Goal: Information Seeking & Learning: Learn about a topic

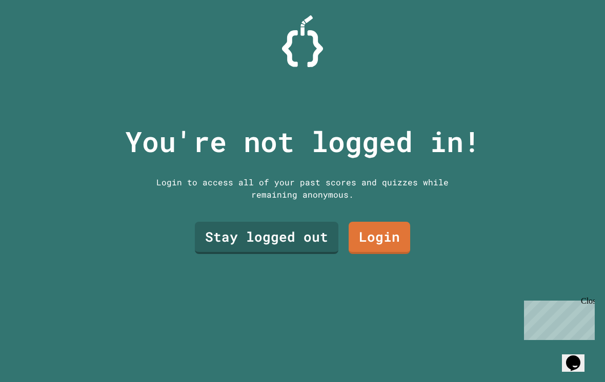
click at [322, 241] on link "Stay logged out" at bounding box center [267, 238] width 144 height 32
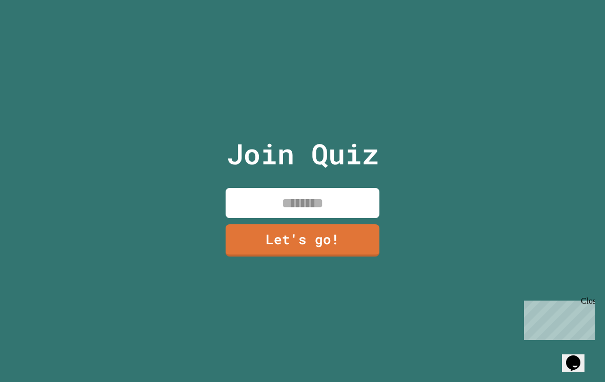
type input "*"
type input "*****"
click at [315, 240] on link "Let's go!" at bounding box center [303, 241] width 154 height 32
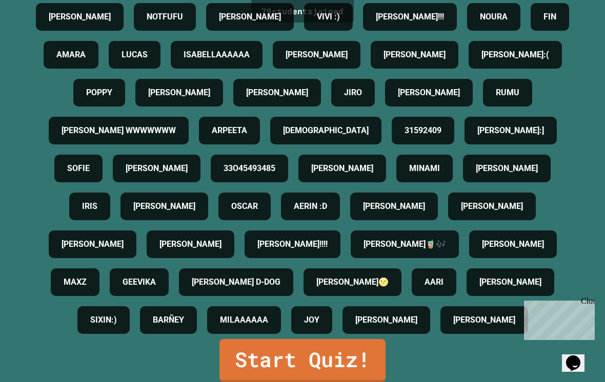
scroll to position [16, 0]
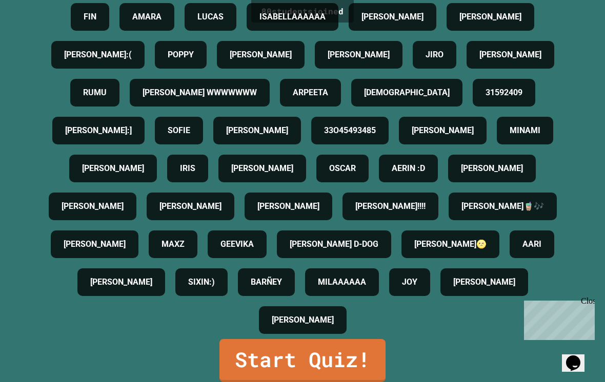
click at [382, 348] on link "Start Quiz!" at bounding box center [302, 360] width 166 height 43
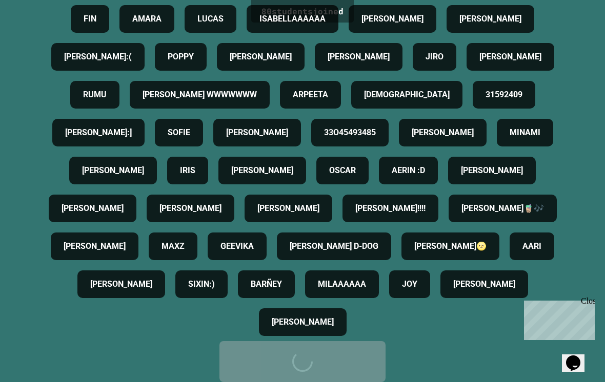
click at [381, 348] on link "Start Quiz!" at bounding box center [302, 361] width 166 height 41
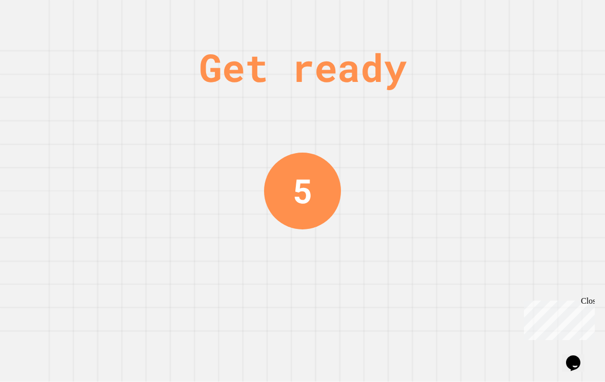
scroll to position [0, 0]
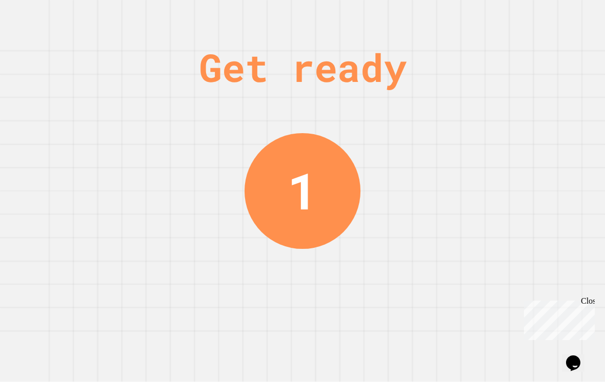
click at [578, 353] on div "Chat with us now!" at bounding box center [557, 357] width 67 height 9
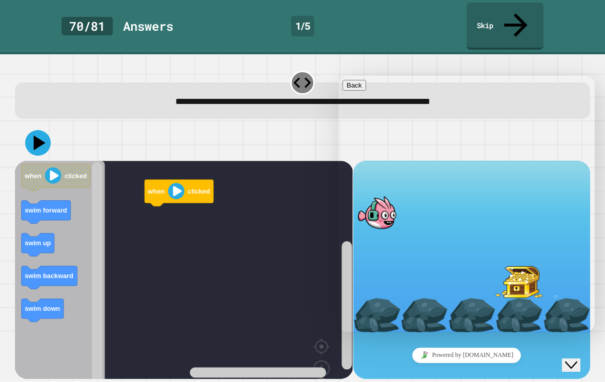
click at [268, 345] on rect "Blockly Workspace" at bounding box center [184, 289] width 338 height 257
click at [359, 86] on button "Back" at bounding box center [354, 85] width 24 height 11
click at [576, 362] on icon "Chat widget" at bounding box center [571, 365] width 12 height 7
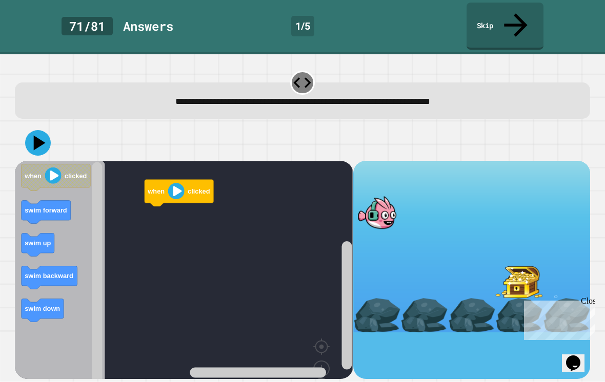
scroll to position [16, 0]
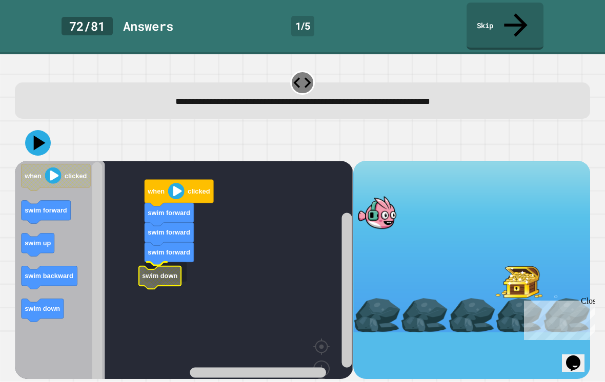
click at [179, 266] on icon "Blockly Workspace" at bounding box center [160, 277] width 42 height 23
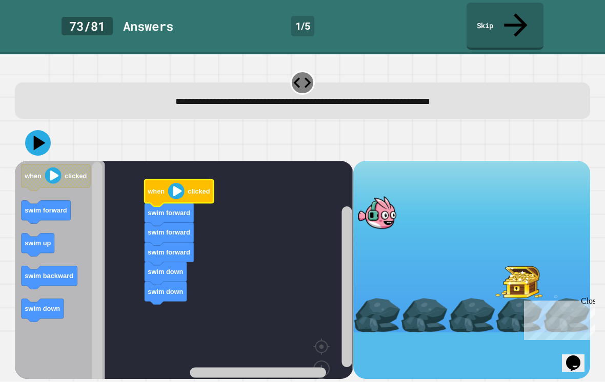
click at [194, 188] on text "clicked" at bounding box center [199, 192] width 22 height 8
click at [185, 183] on image "Blockly Workspace" at bounding box center [176, 191] width 16 height 16
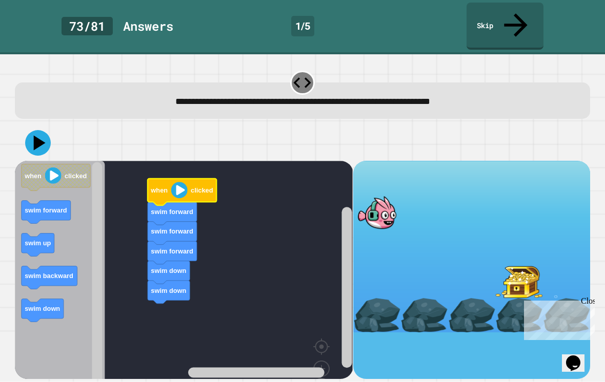
click at [37, 130] on icon at bounding box center [38, 143] width 26 height 26
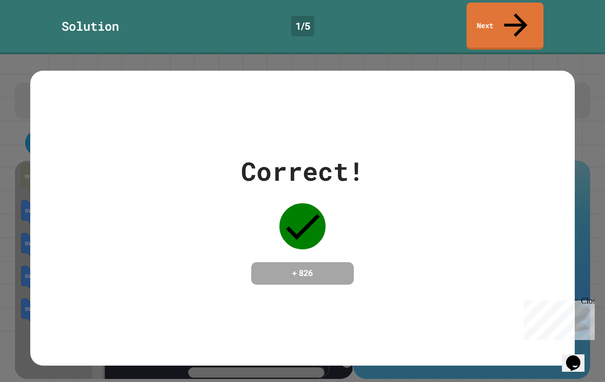
click at [515, 8] on link "Next" at bounding box center [505, 26] width 77 height 47
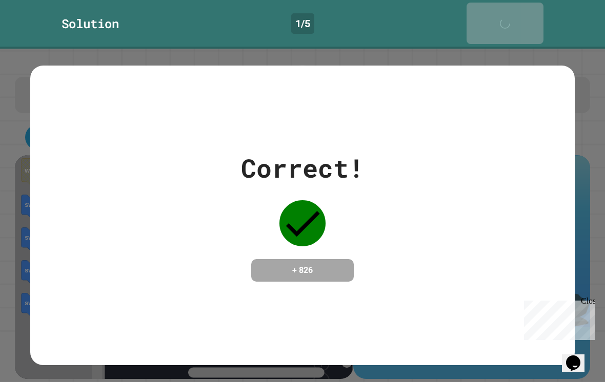
click at [515, 8] on link "Next" at bounding box center [505, 24] width 77 height 42
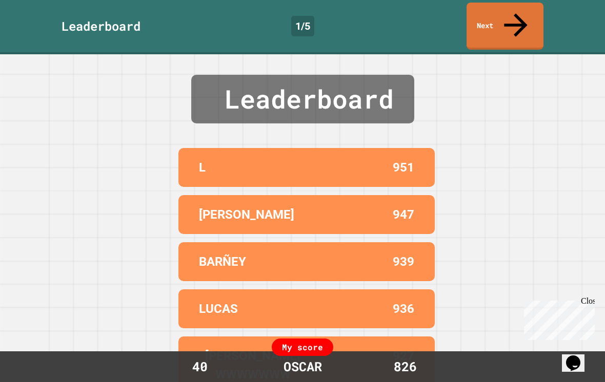
scroll to position [0, 0]
click at [502, 22] on link "Next" at bounding box center [505, 26] width 77 height 47
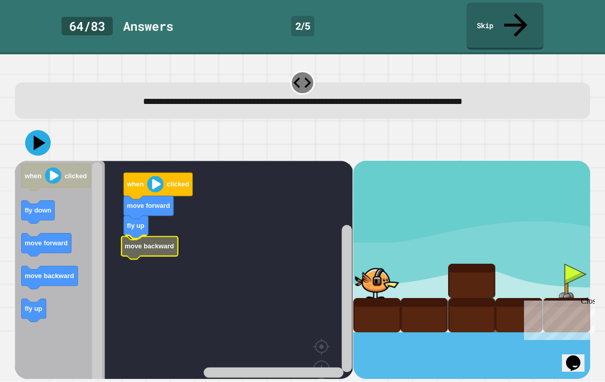
click at [141, 242] on text "move backward" at bounding box center [149, 246] width 49 height 8
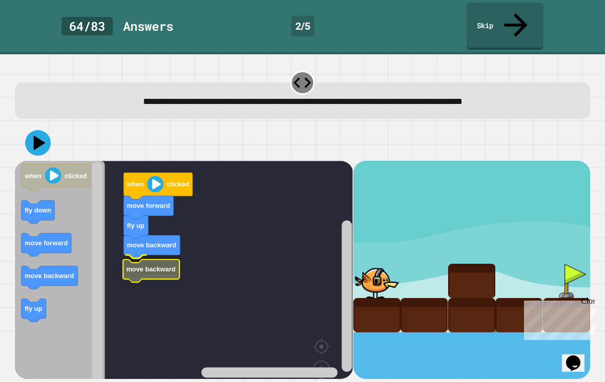
click at [157, 266] on text "move backward" at bounding box center [151, 270] width 49 height 8
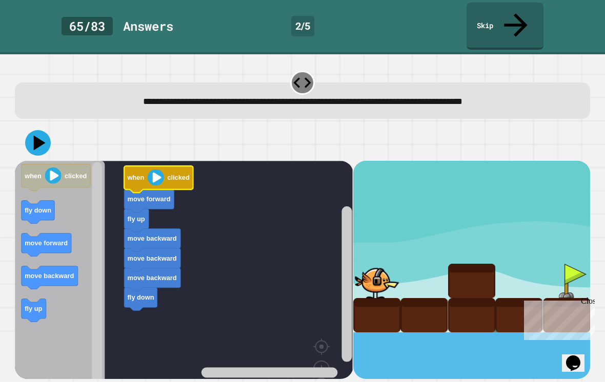
click at [169, 174] on text "clicked" at bounding box center [179, 178] width 22 height 8
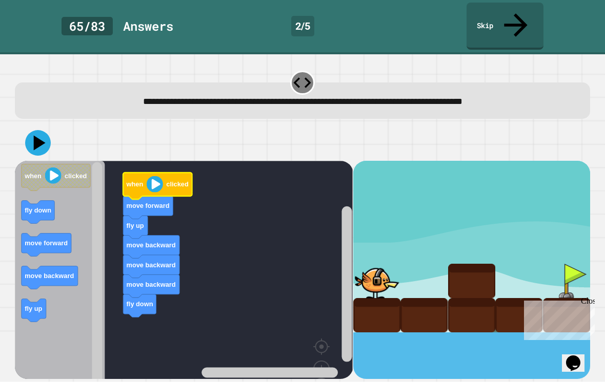
click at [155, 176] on image "Blockly Workspace" at bounding box center [155, 184] width 16 height 16
click at [29, 130] on icon at bounding box center [38, 143] width 26 height 26
click at [380, 273] on div at bounding box center [376, 281] width 47 height 34
click at [386, 265] on div at bounding box center [376, 281] width 47 height 34
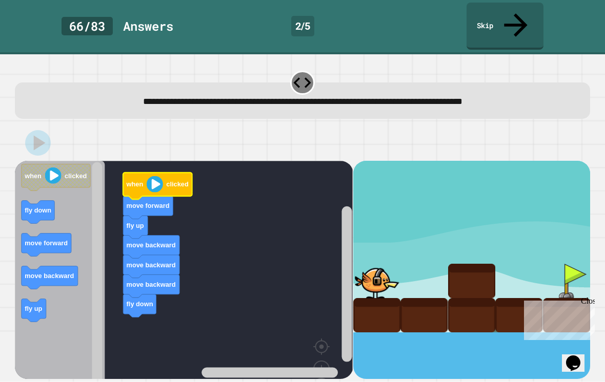
click at [386, 265] on div at bounding box center [376, 281] width 47 height 34
click at [155, 176] on image "Blockly Workspace" at bounding box center [155, 184] width 16 height 16
click at [165, 161] on rect "Blockly Workspace" at bounding box center [184, 289] width 338 height 257
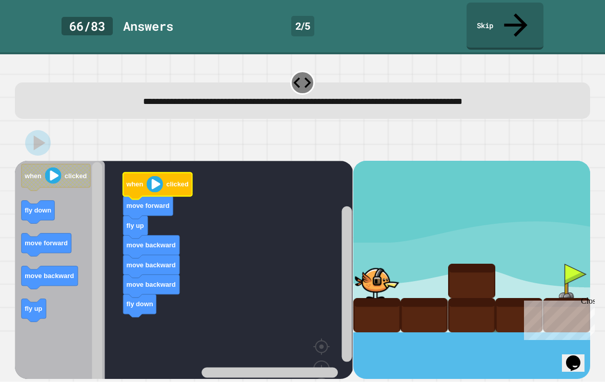
click at [165, 161] on rect "Blockly Workspace" at bounding box center [184, 289] width 338 height 257
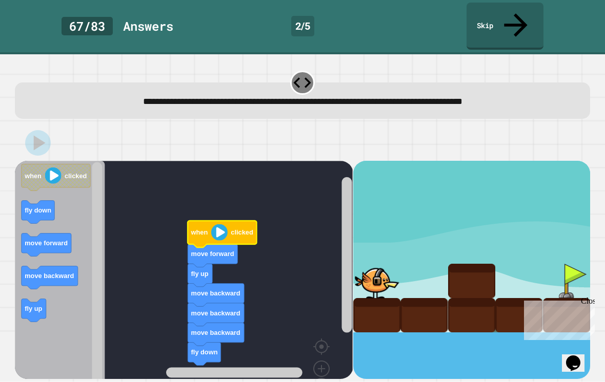
click at [233, 221] on icon "Blockly Workspace" at bounding box center [222, 234] width 69 height 27
click at [227, 221] on icon "Blockly Workspace" at bounding box center [222, 234] width 69 height 27
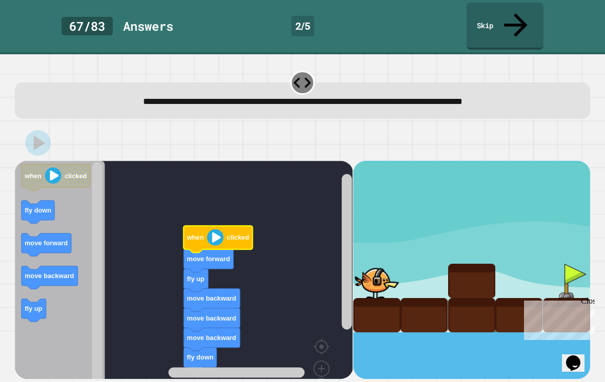
click at [503, 16] on link "Skip" at bounding box center [505, 26] width 77 height 47
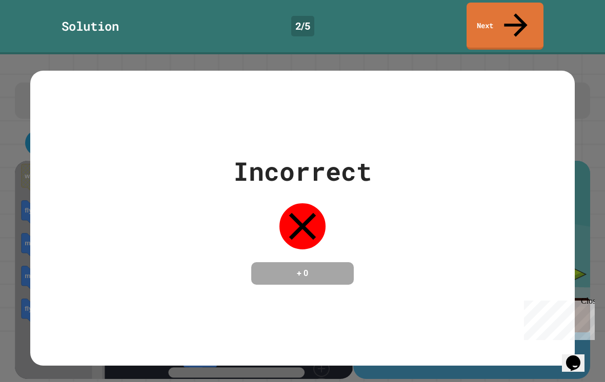
click at [492, 22] on link "Next" at bounding box center [505, 26] width 77 height 47
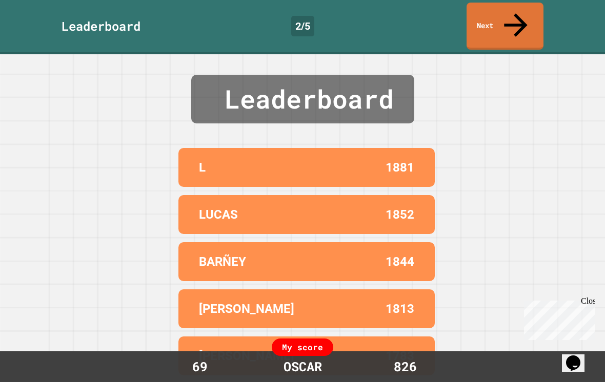
click at [521, 17] on link "Next" at bounding box center [505, 26] width 77 height 47
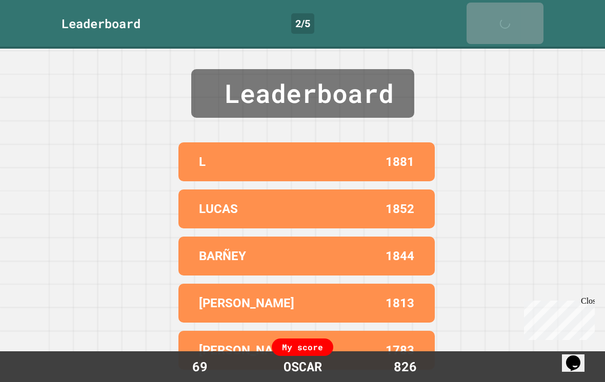
click at [529, 22] on link "Next" at bounding box center [505, 24] width 77 height 42
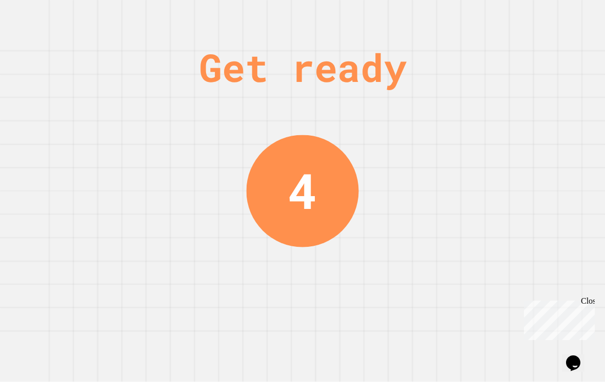
click at [536, 23] on div "Get ready 4" at bounding box center [302, 191] width 605 height 382
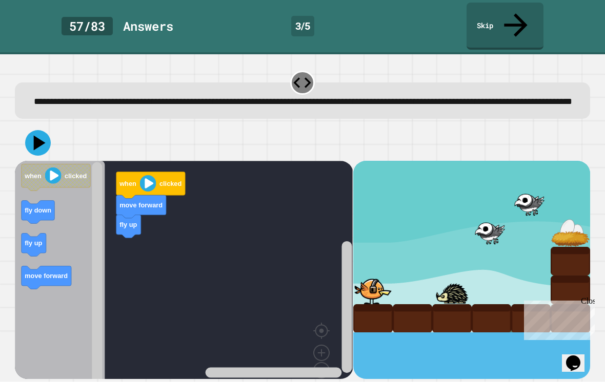
click at [393, 305] on div at bounding box center [412, 319] width 39 height 29
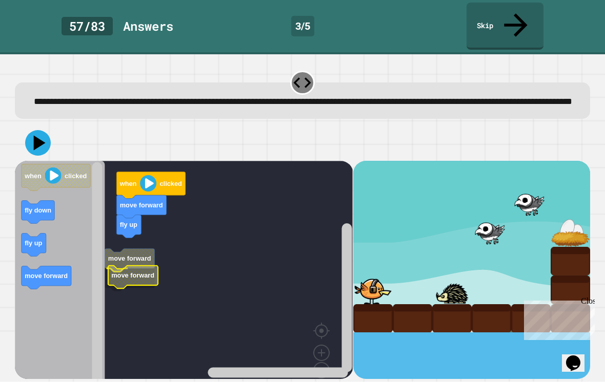
click at [129, 272] on text "move forward" at bounding box center [133, 276] width 43 height 8
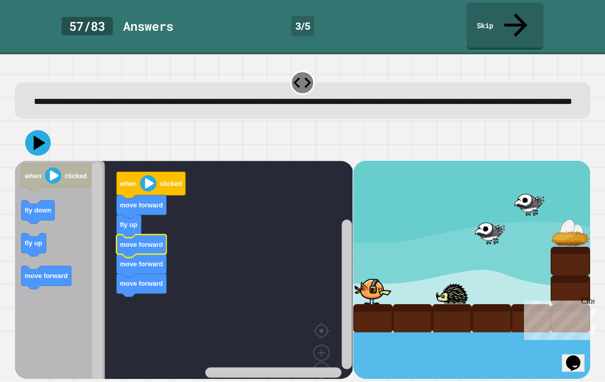
click at [140, 240] on icon "Blockly Workspace" at bounding box center [142, 246] width 50 height 23
click at [46, 236] on icon "Blockly Workspace" at bounding box center [34, 244] width 25 height 23
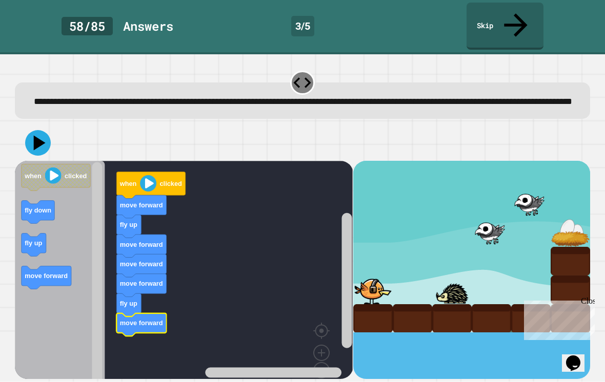
click at [148, 178] on image "Blockly Workspace" at bounding box center [148, 183] width 16 height 16
click at [148, 177] on image "Blockly Workspace" at bounding box center [148, 183] width 16 height 16
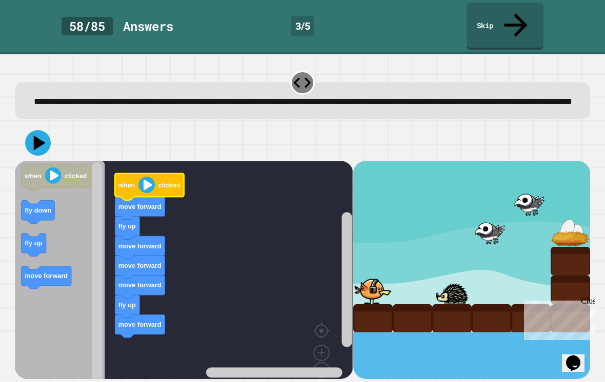
click at [152, 177] on image "Blockly Workspace" at bounding box center [147, 185] width 16 height 16
click at [38, 138] on icon at bounding box center [38, 143] width 26 height 26
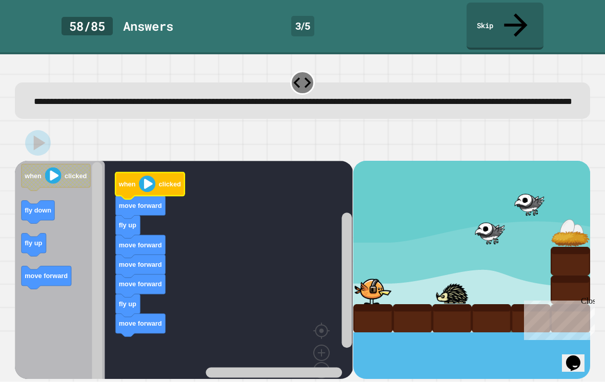
click at [144, 176] on image "Blockly Workspace" at bounding box center [147, 184] width 16 height 16
click at [146, 176] on image "Blockly Workspace" at bounding box center [147, 184] width 16 height 16
click at [157, 172] on icon "Blockly Workspace" at bounding box center [150, 185] width 69 height 27
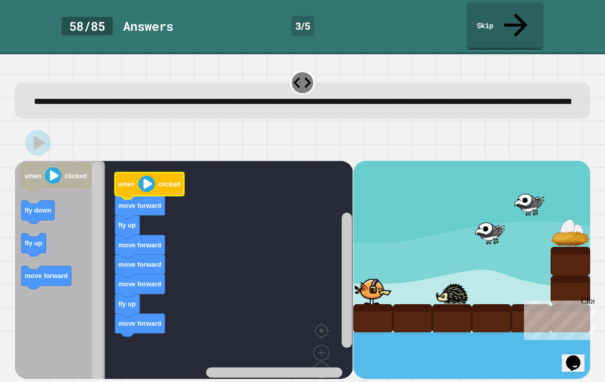
click at [157, 172] on icon "Blockly Workspace" at bounding box center [149, 185] width 69 height 27
click at [169, 180] on text "clicked" at bounding box center [169, 184] width 22 height 8
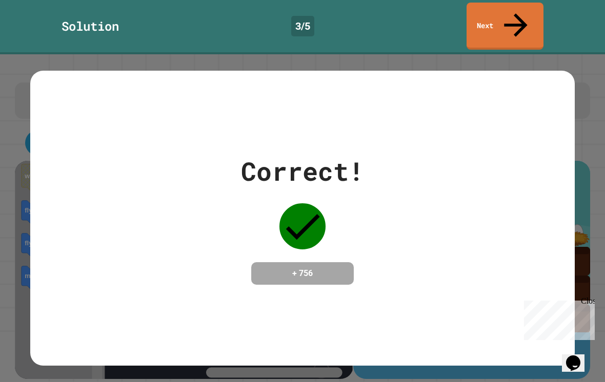
scroll to position [6, 0]
click at [515, 14] on link "Next" at bounding box center [505, 26] width 77 height 47
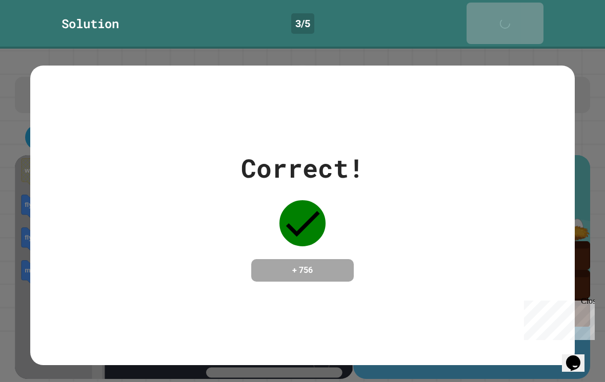
click at [515, 13] on link "Next" at bounding box center [505, 24] width 77 height 42
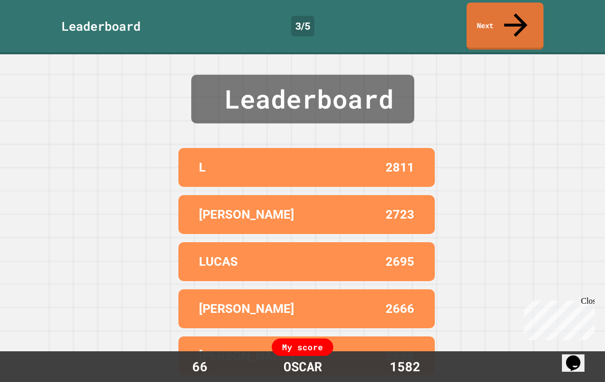
click at [505, 10] on link "Next" at bounding box center [505, 26] width 77 height 47
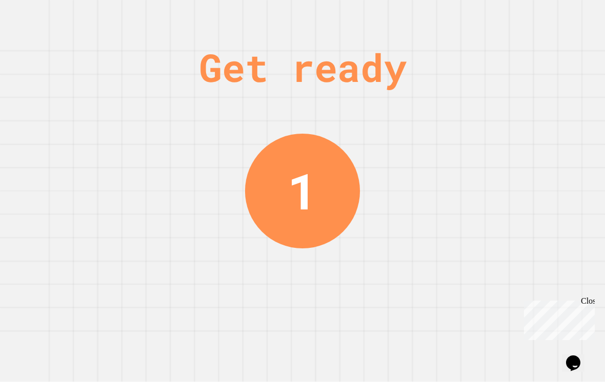
click at [583, 302] on div "Close" at bounding box center [587, 303] width 13 height 13
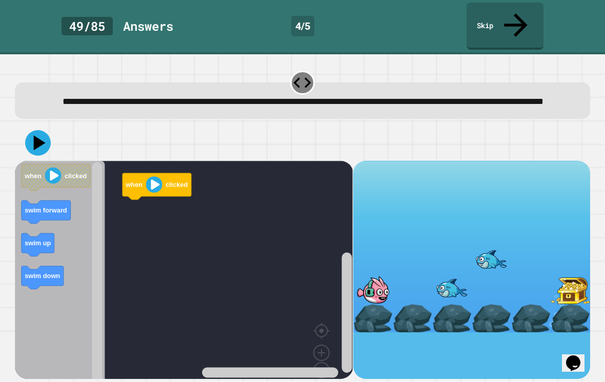
scroll to position [16, 0]
click at [55, 200] on icon "Blockly Workspace" at bounding box center [46, 211] width 49 height 23
click at [152, 196] on rect "Blockly Workspace" at bounding box center [184, 281] width 338 height 241
click at [160, 208] on text "swim forward" at bounding box center [147, 212] width 43 height 8
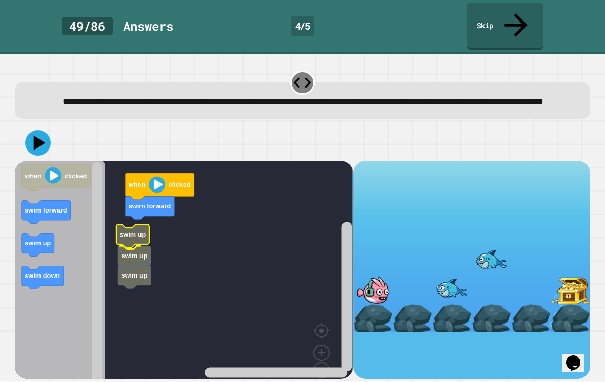
click at [126, 225] on icon "Blockly Workspace" at bounding box center [132, 236] width 33 height 23
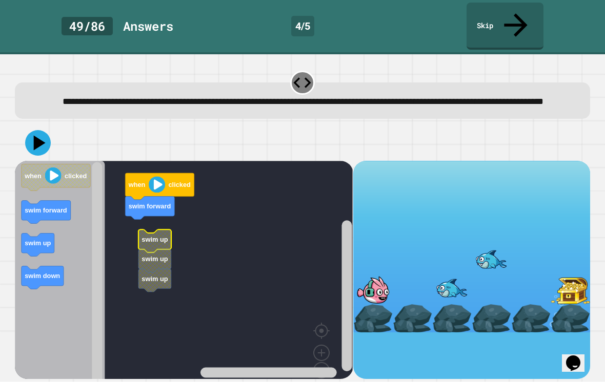
click at [139, 230] on icon "Blockly Workspace" at bounding box center [154, 241] width 33 height 23
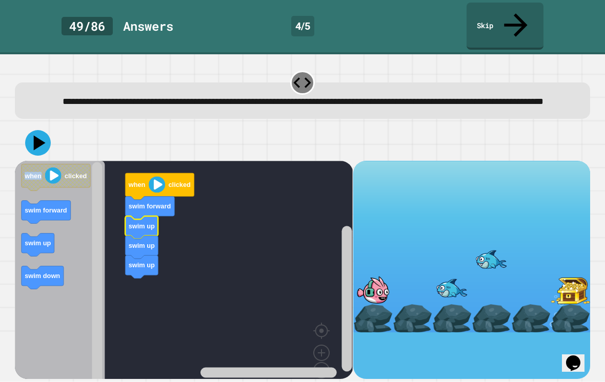
click at [157, 236] on icon "Blockly Workspace" at bounding box center [142, 247] width 33 height 23
click at [279, 283] on rect "Blockly Workspace" at bounding box center [184, 281] width 338 height 241
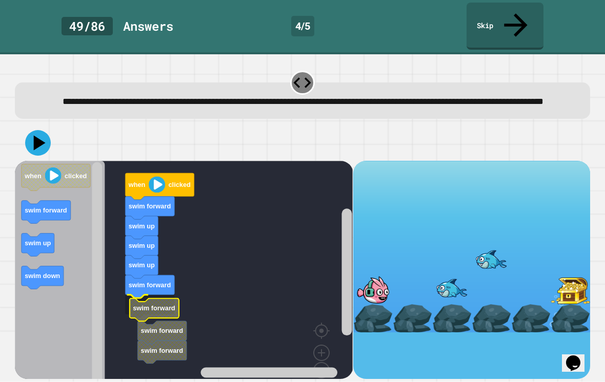
click at [139, 298] on rect "Blockly Workspace" at bounding box center [184, 281] width 338 height 241
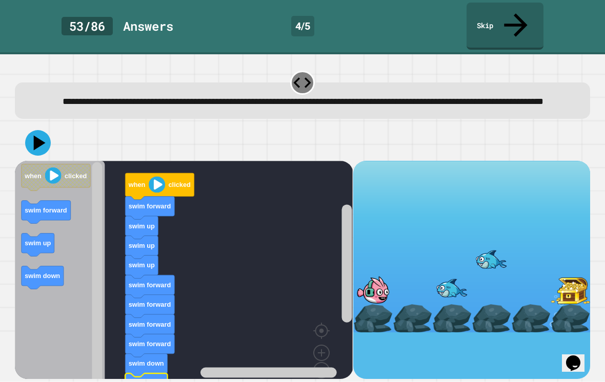
click at [149, 196] on icon "Blockly Workspace" at bounding box center [150, 207] width 49 height 23
click at [166, 173] on icon "Blockly Workspace" at bounding box center [160, 186] width 69 height 27
click at [48, 130] on icon at bounding box center [38, 143] width 26 height 26
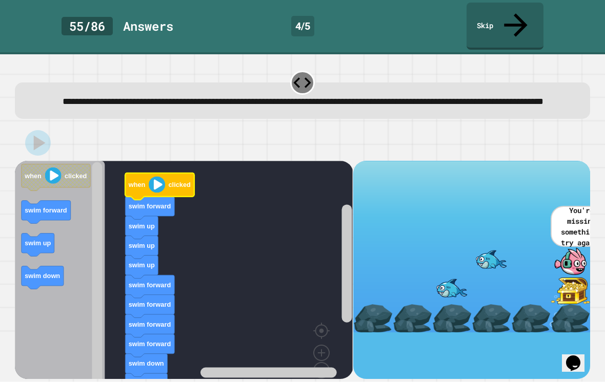
click at [540, 305] on div at bounding box center [530, 319] width 39 height 29
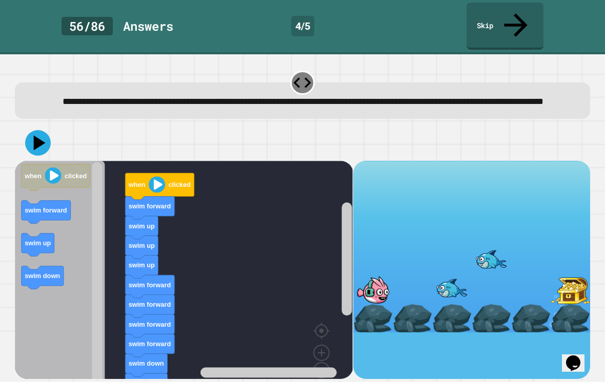
click at [161, 176] on image "Blockly Workspace" at bounding box center [157, 184] width 16 height 16
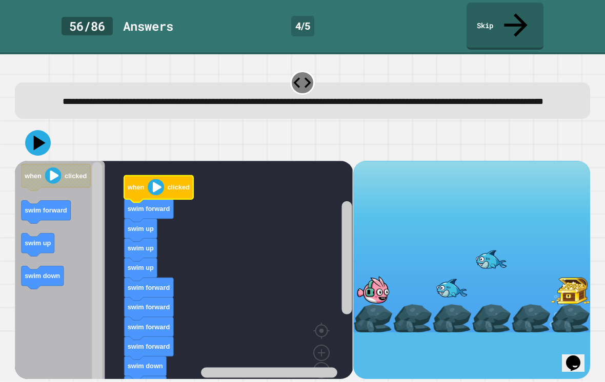
click at [34, 132] on button at bounding box center [38, 143] width 26 height 26
click at [167, 176] on icon "Blockly Workspace" at bounding box center [159, 189] width 69 height 27
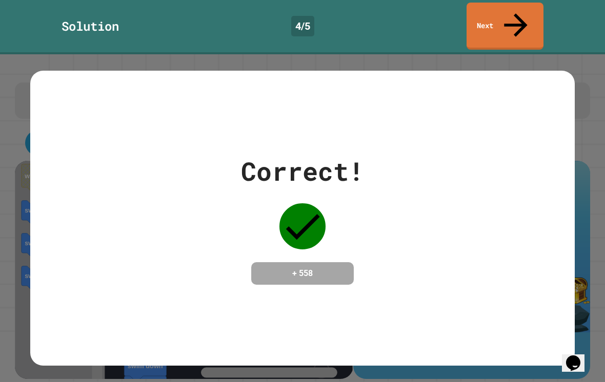
scroll to position [0, 0]
click at [525, 19] on link "Next" at bounding box center [505, 26] width 77 height 47
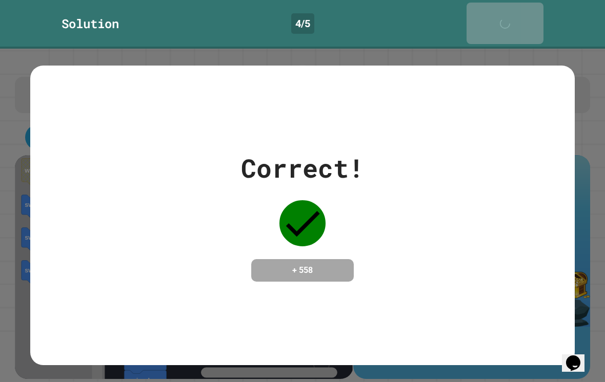
click at [525, 19] on link "Next" at bounding box center [505, 24] width 77 height 42
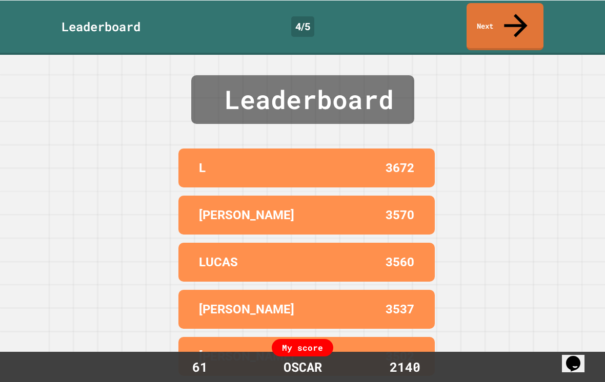
click at [505, 14] on link "Next" at bounding box center [505, 26] width 77 height 47
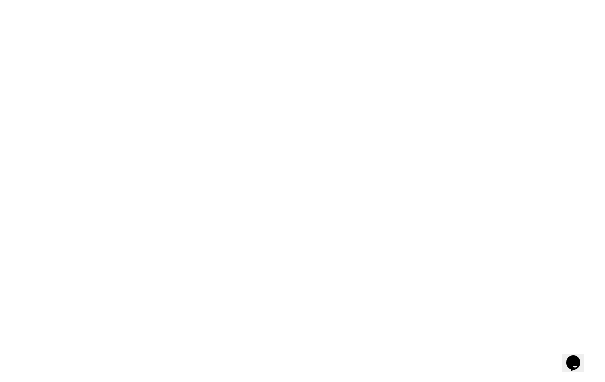
click at [525, 86] on div at bounding box center [302, 191] width 605 height 382
click at [552, 80] on div at bounding box center [302, 191] width 605 height 382
click at [545, 83] on div at bounding box center [302, 191] width 605 height 382
click at [578, 357] on icon "Chat widget" at bounding box center [573, 363] width 14 height 15
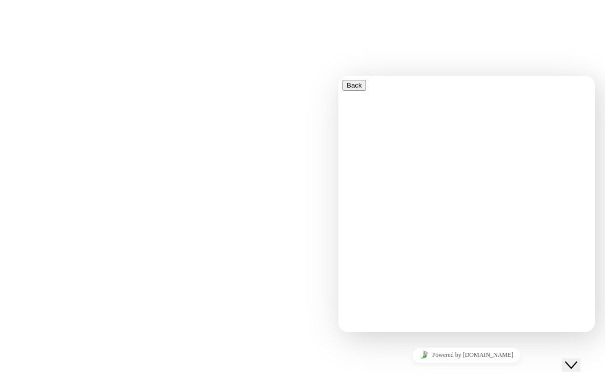
click at [580, 364] on button "Close Chat This icon closes the chat window." at bounding box center [571, 365] width 18 height 13
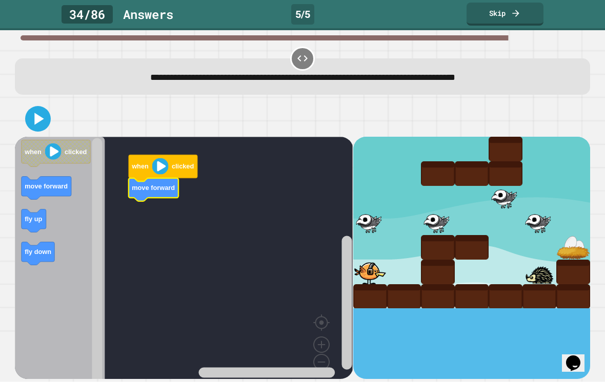
click at [147, 202] on rect "Blockly Workspace" at bounding box center [184, 265] width 338 height 257
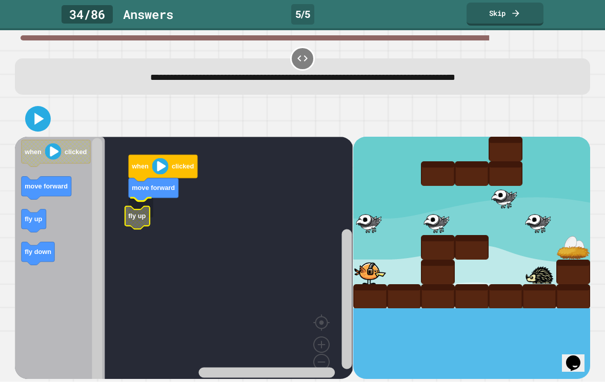
click at [156, 195] on rect "Blockly Workspace" at bounding box center [184, 265] width 338 height 257
click at [155, 222] on icon "Blockly Workspace" at bounding box center [153, 233] width 25 height 23
click at [152, 228] on rect "Blockly Workspace" at bounding box center [184, 265] width 338 height 257
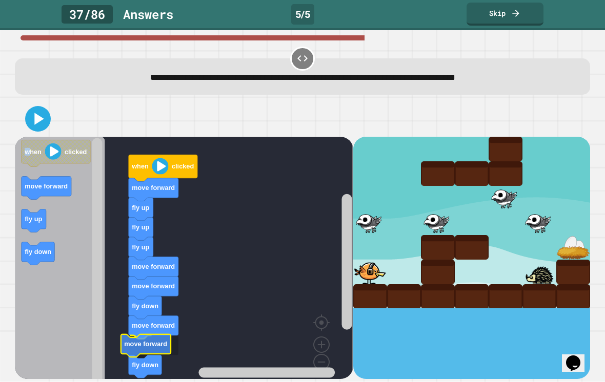
scroll to position [16, 0]
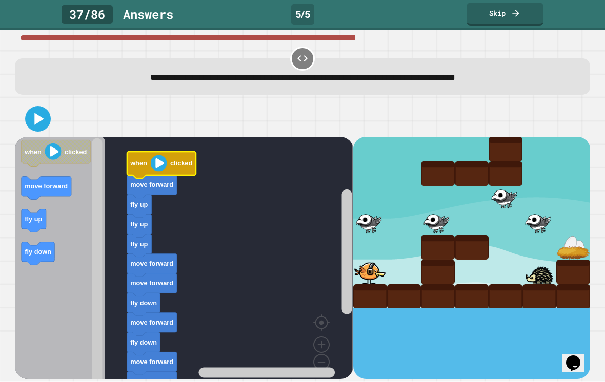
click at [158, 155] on image "Blockly Workspace" at bounding box center [159, 163] width 16 height 16
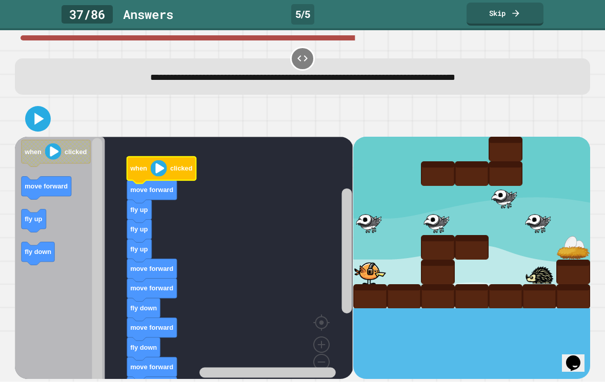
click at [148, 149] on rect "Blockly Workspace" at bounding box center [184, 265] width 338 height 257
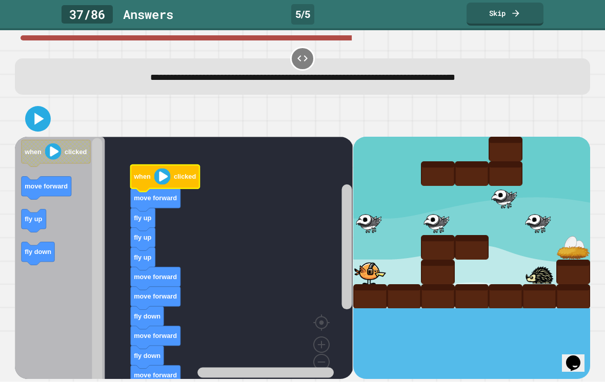
click at [148, 148] on rect "Blockly Workspace" at bounding box center [184, 265] width 338 height 257
click at [166, 168] on image "Blockly Workspace" at bounding box center [162, 176] width 16 height 16
click at [45, 109] on icon at bounding box center [38, 119] width 21 height 21
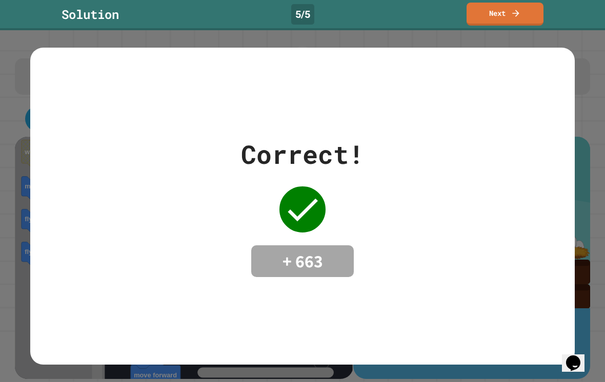
click at [536, 10] on div "Solution 5 / 5 Next" at bounding box center [302, 15] width 605 height 30
click at [533, 3] on link "Next" at bounding box center [505, 14] width 77 height 23
